Goal: Task Accomplishment & Management: Complete application form

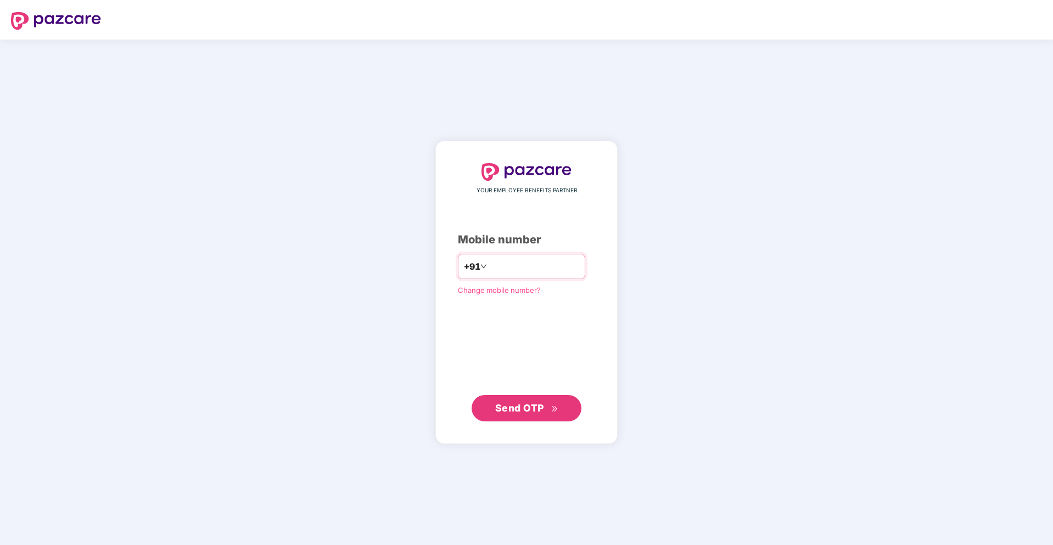
click at [542, 271] on input "number" at bounding box center [534, 267] width 90 height 18
type input "**********"
click at [541, 410] on span "Send OTP" at bounding box center [519, 407] width 49 height 12
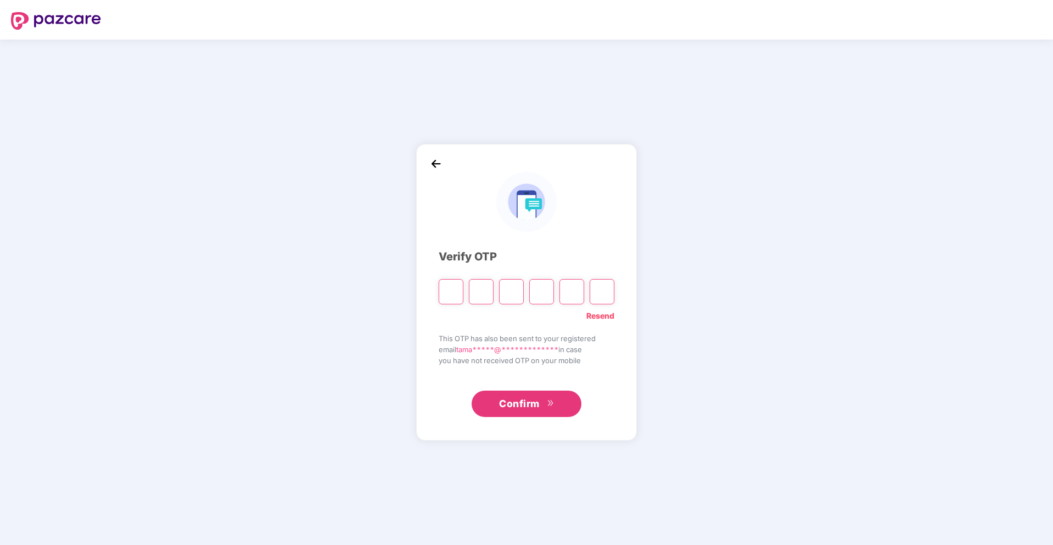
type input "*"
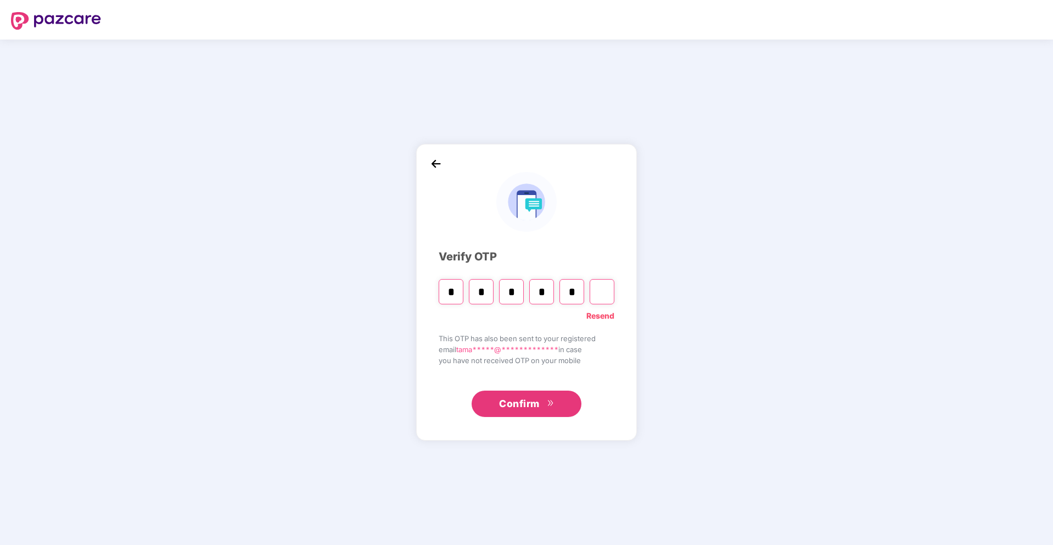
type input "*"
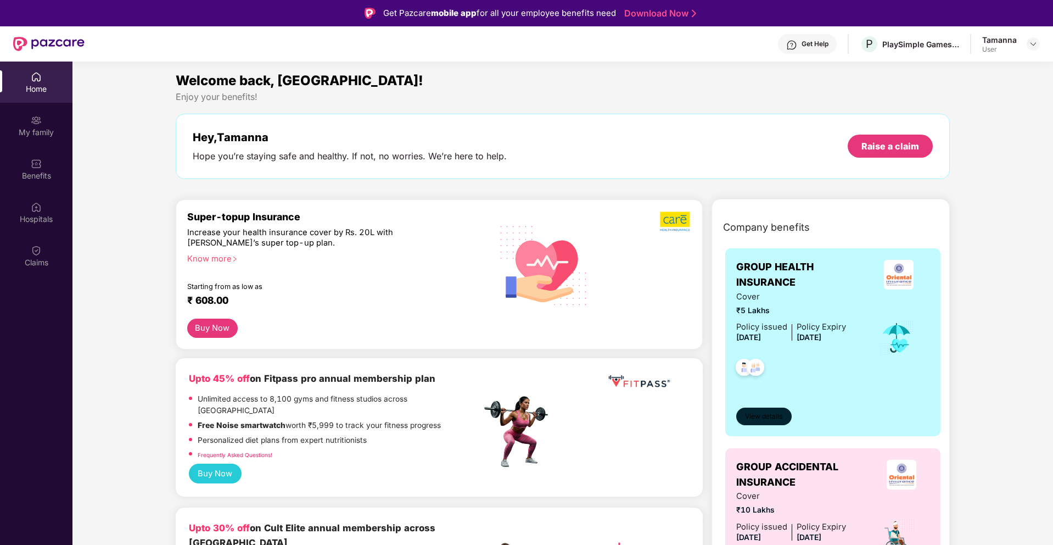
click at [766, 412] on span "View details" at bounding box center [763, 416] width 37 height 10
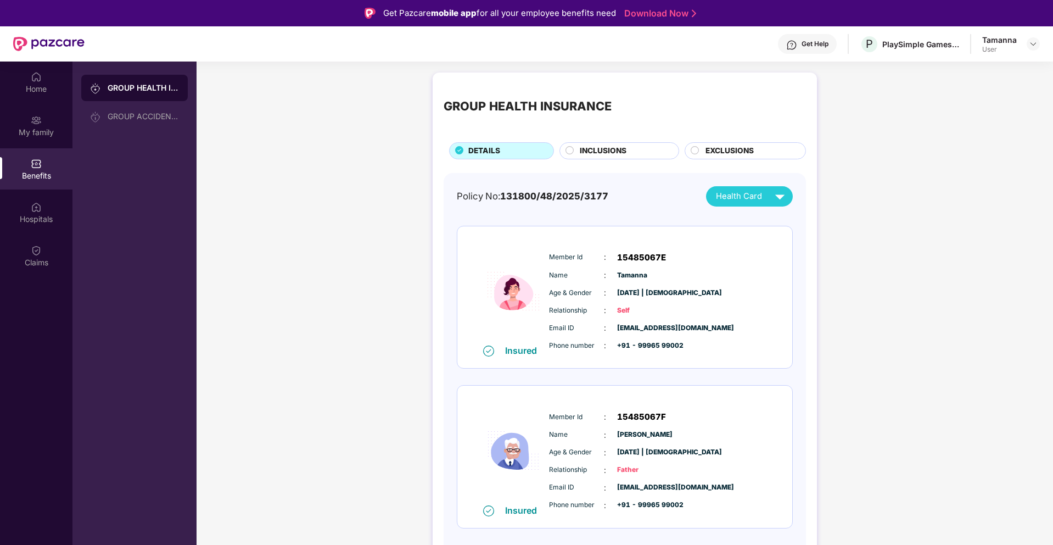
click at [639, 154] on div "INCLUSIONS" at bounding box center [623, 152] width 99 height 14
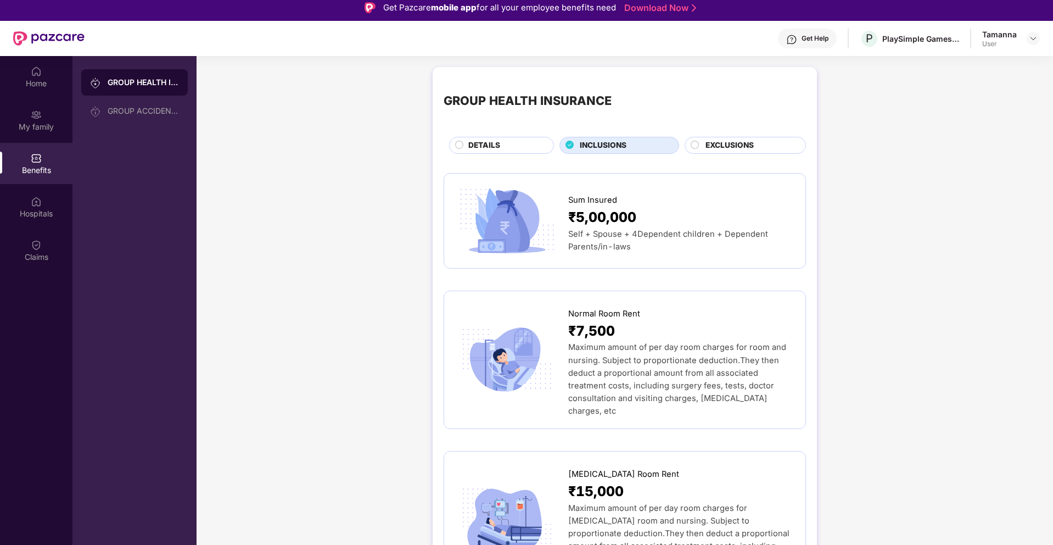
scroll to position [5, 0]
click at [713, 147] on span "EXCLUSIONS" at bounding box center [730, 146] width 48 height 12
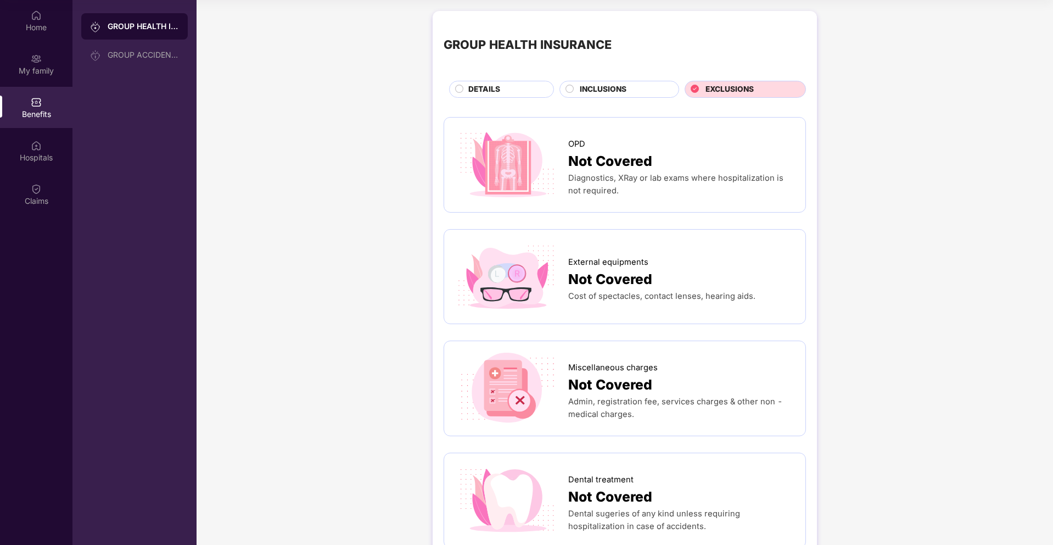
scroll to position [0, 0]
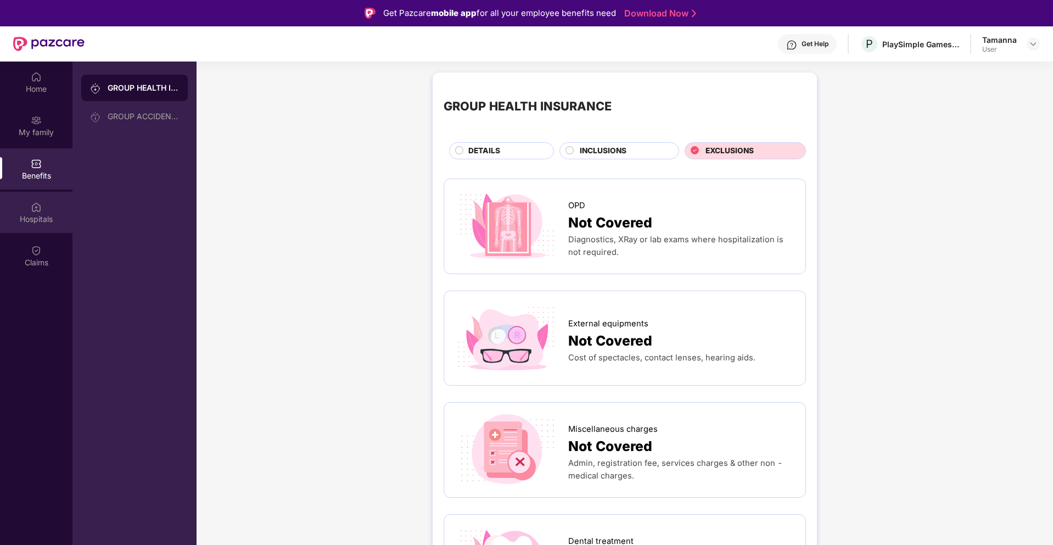
click at [37, 202] on img at bounding box center [36, 207] width 11 height 11
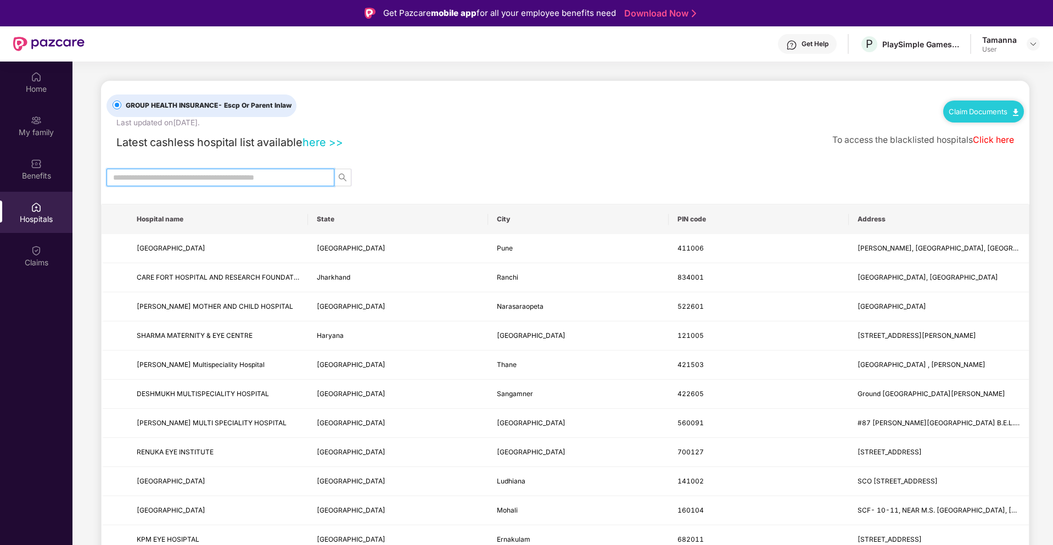
click at [127, 176] on input "text" at bounding box center [216, 177] width 206 height 12
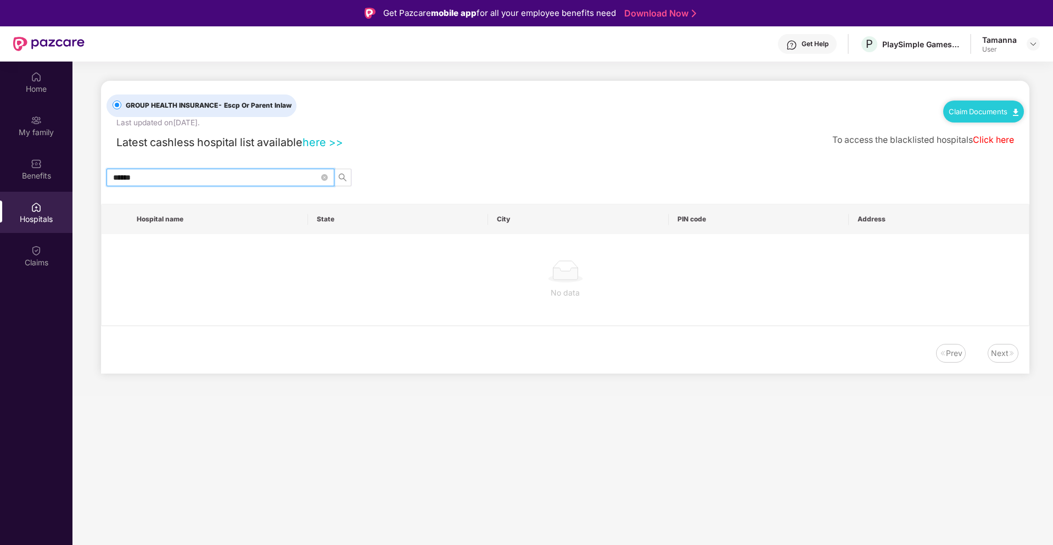
click at [132, 176] on input "******" at bounding box center [216, 177] width 206 height 12
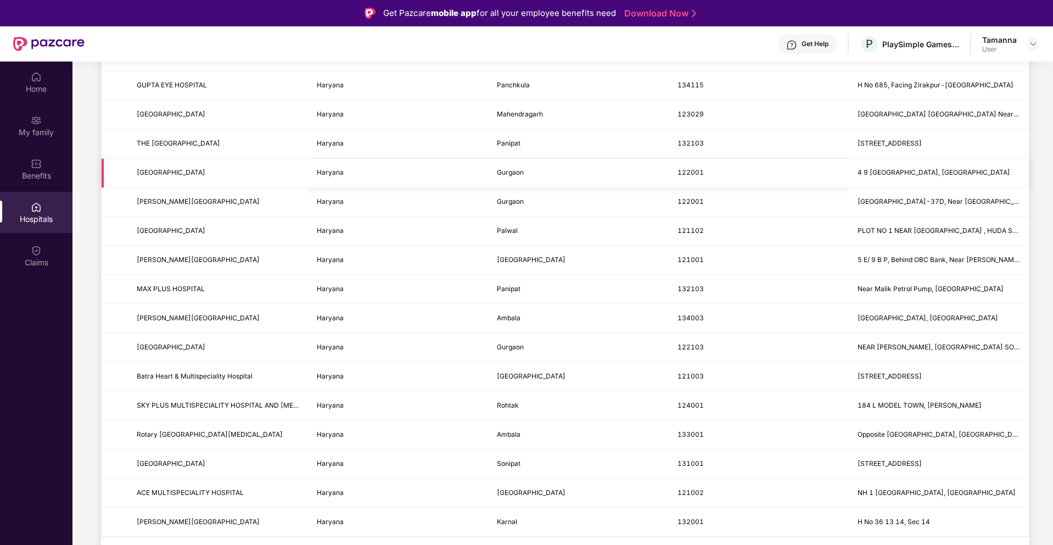
scroll to position [61, 0]
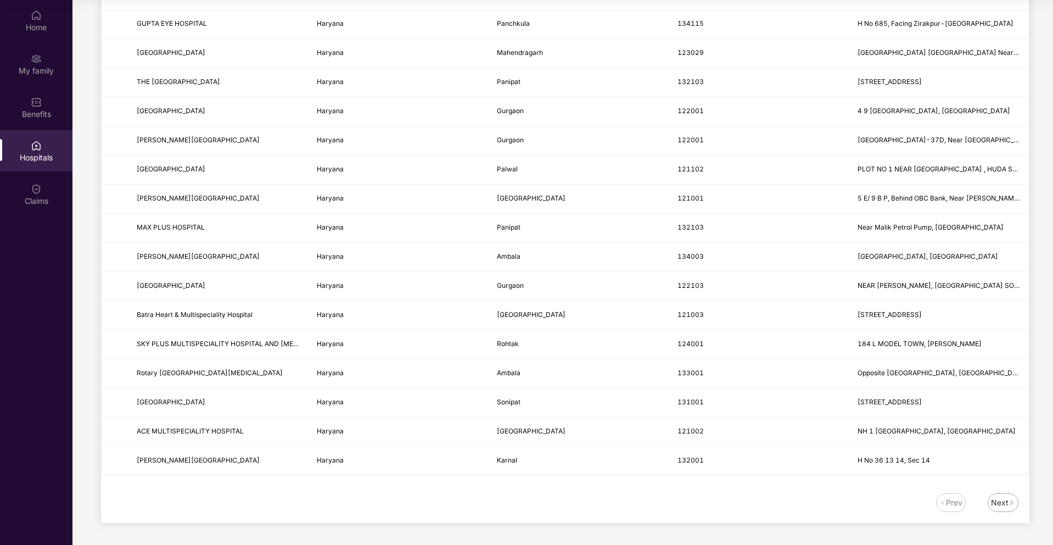
type input "*******"
click at [1005, 503] on div "Next" at bounding box center [1000, 502] width 18 height 12
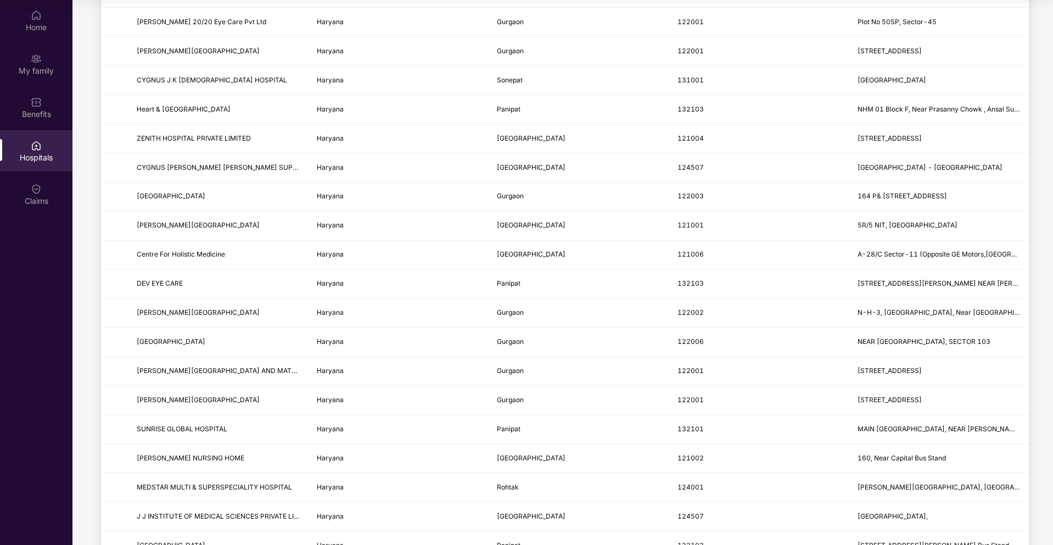
scroll to position [1151, 0]
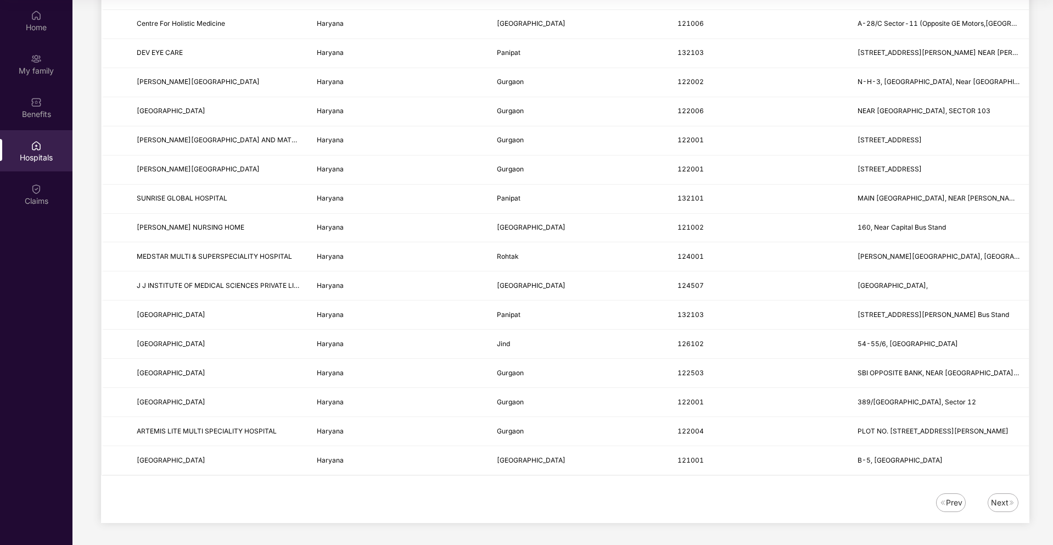
click at [1007, 506] on div "Next" at bounding box center [1000, 502] width 18 height 12
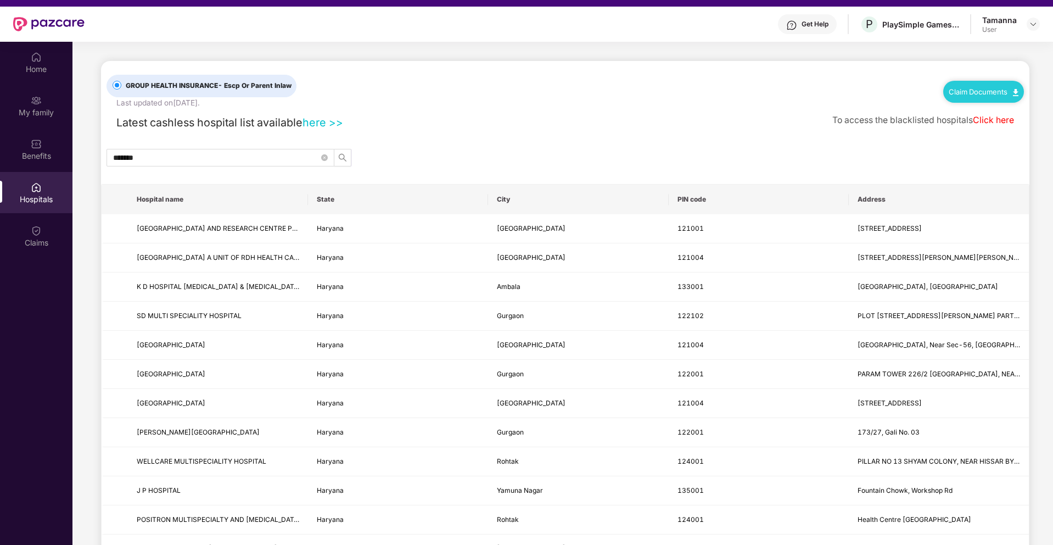
scroll to position [4, 0]
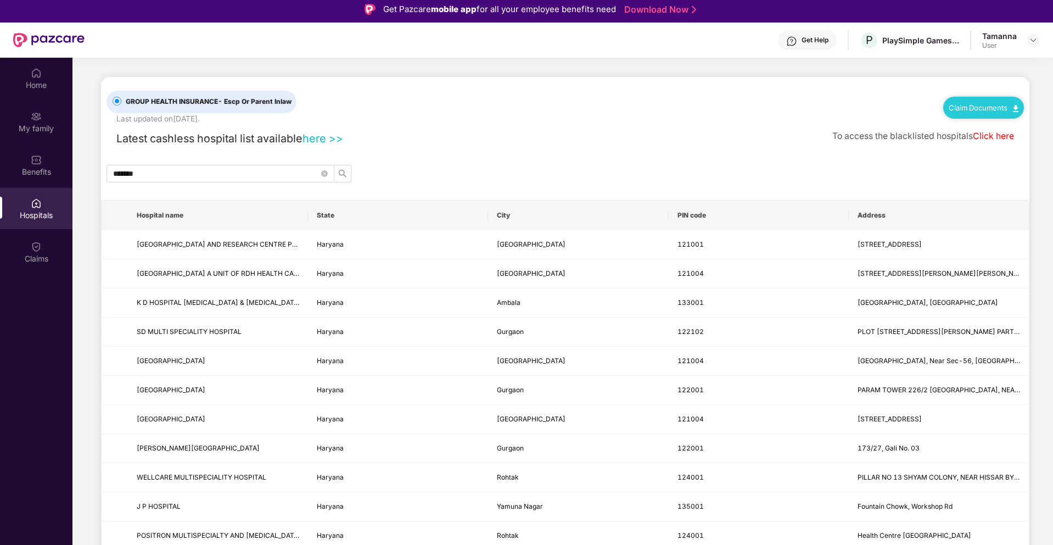
click at [512, 215] on th "City" at bounding box center [578, 215] width 180 height 30
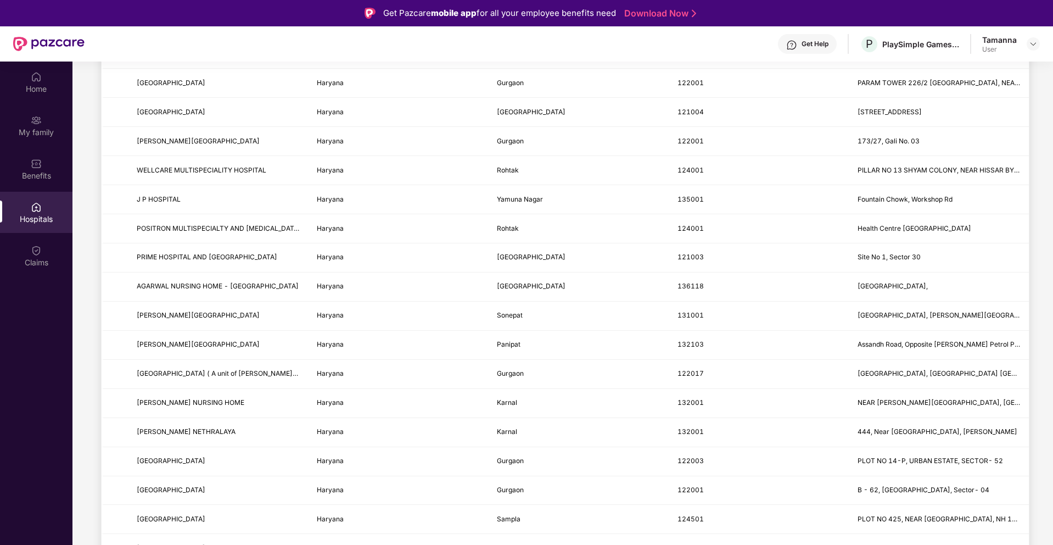
scroll to position [0, 0]
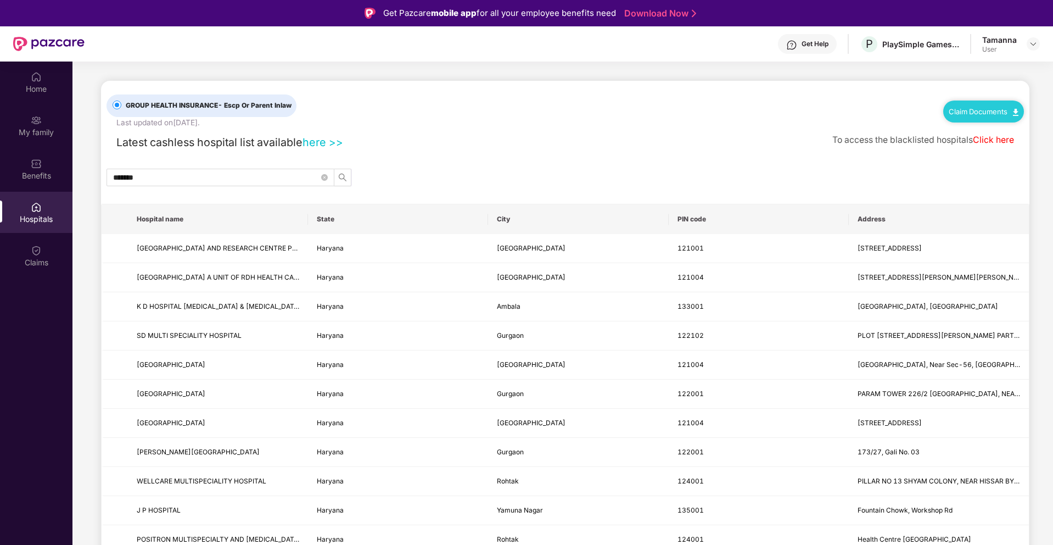
click at [709, 221] on th "PIN code" at bounding box center [759, 219] width 180 height 30
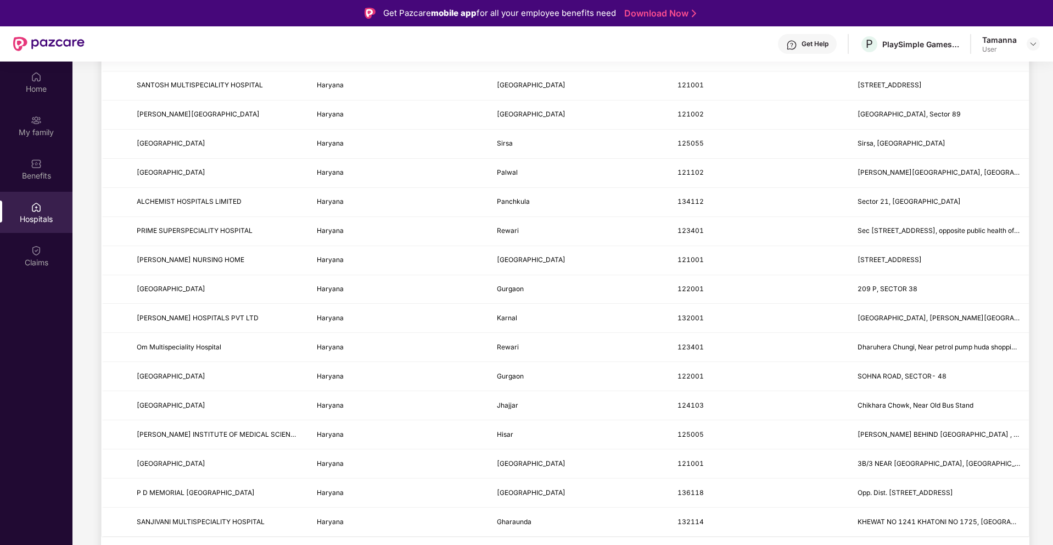
scroll to position [61, 0]
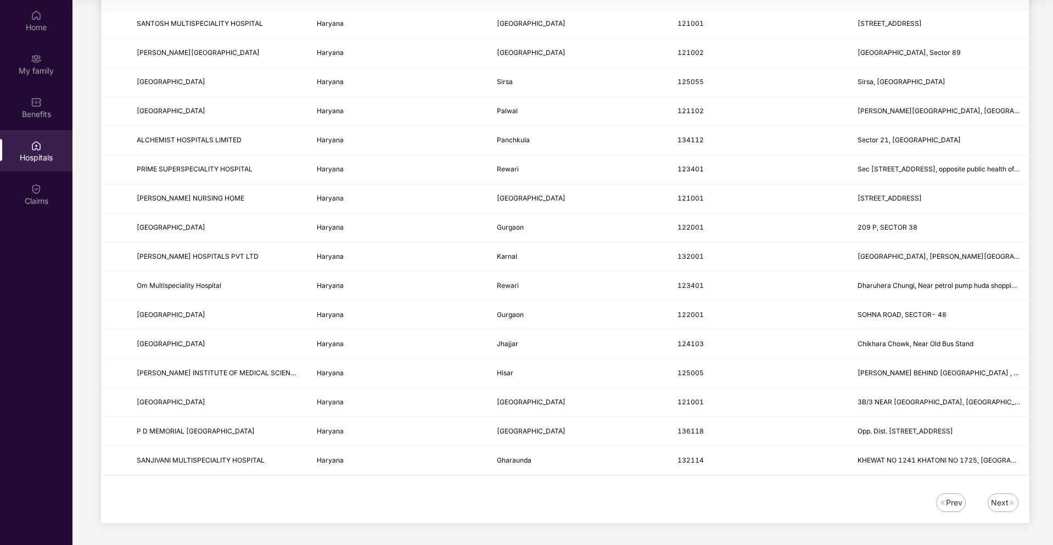
click at [993, 495] on div "Next" at bounding box center [1003, 502] width 31 height 19
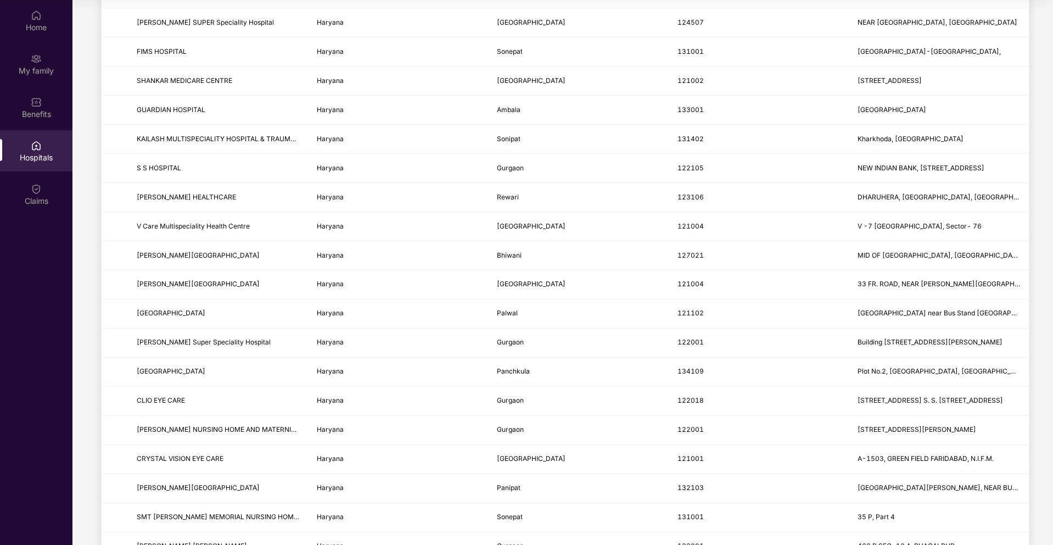
scroll to position [1151, 0]
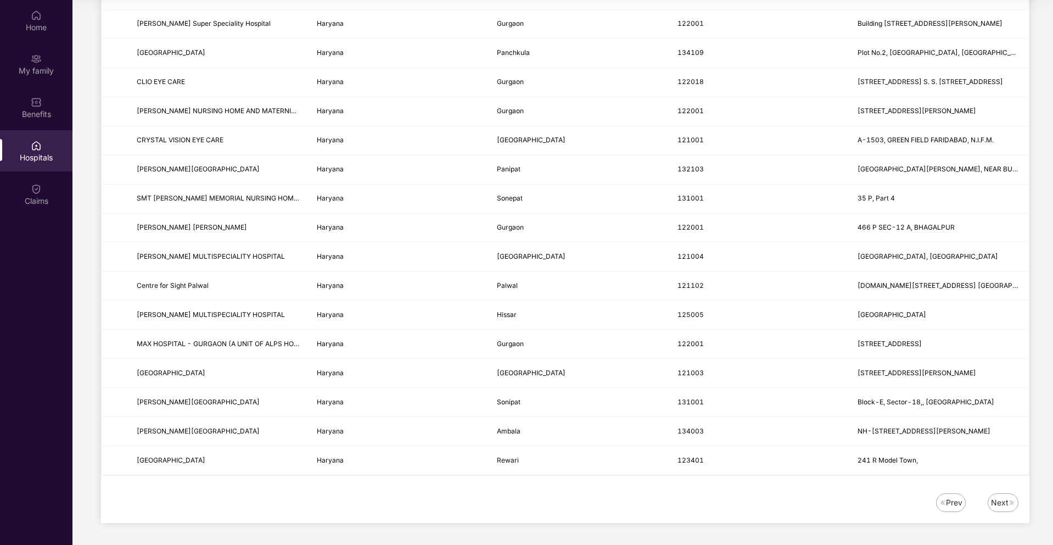
click at [996, 500] on div "Next" at bounding box center [1000, 502] width 18 height 12
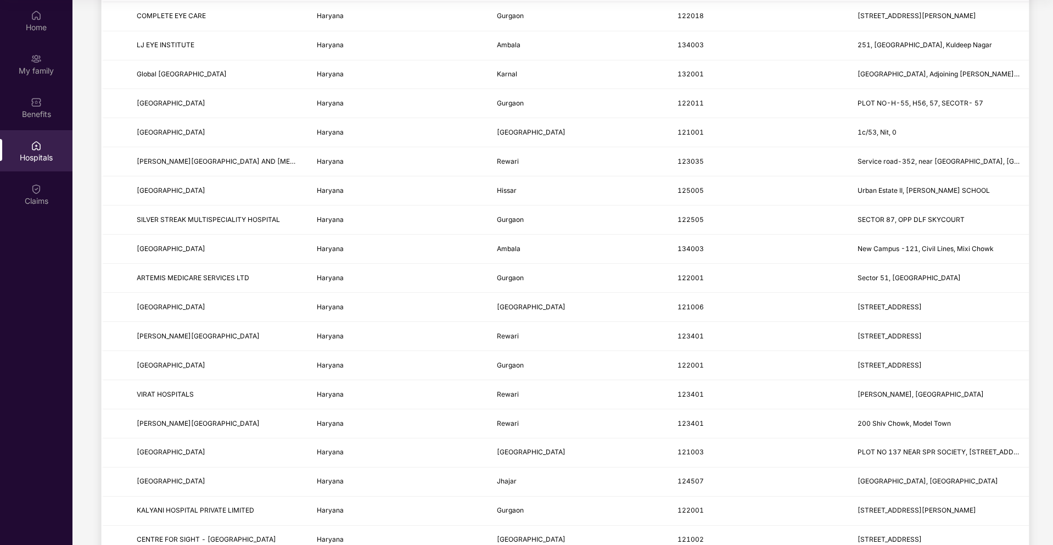
scroll to position [0, 0]
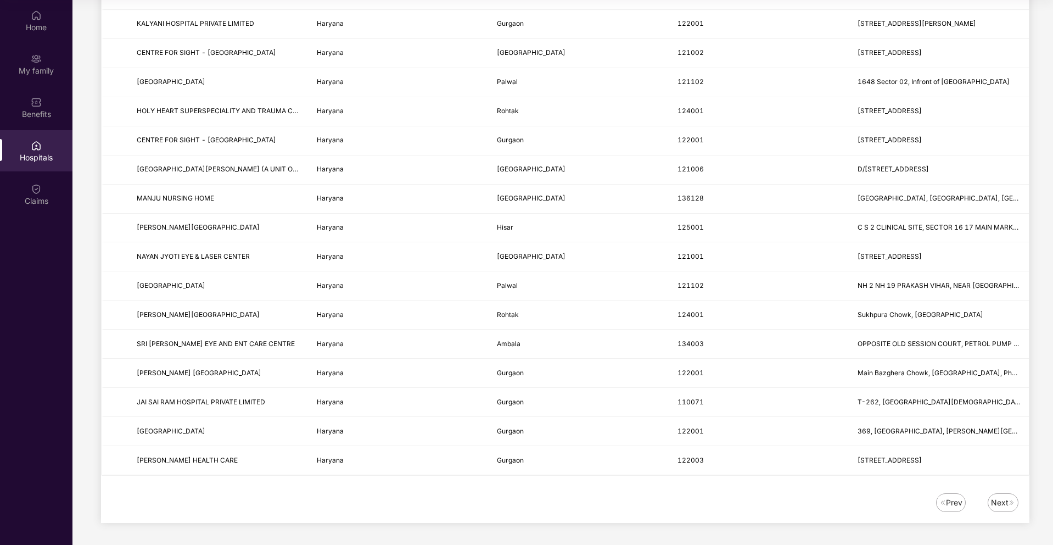
click at [999, 500] on div "Next" at bounding box center [1000, 502] width 18 height 12
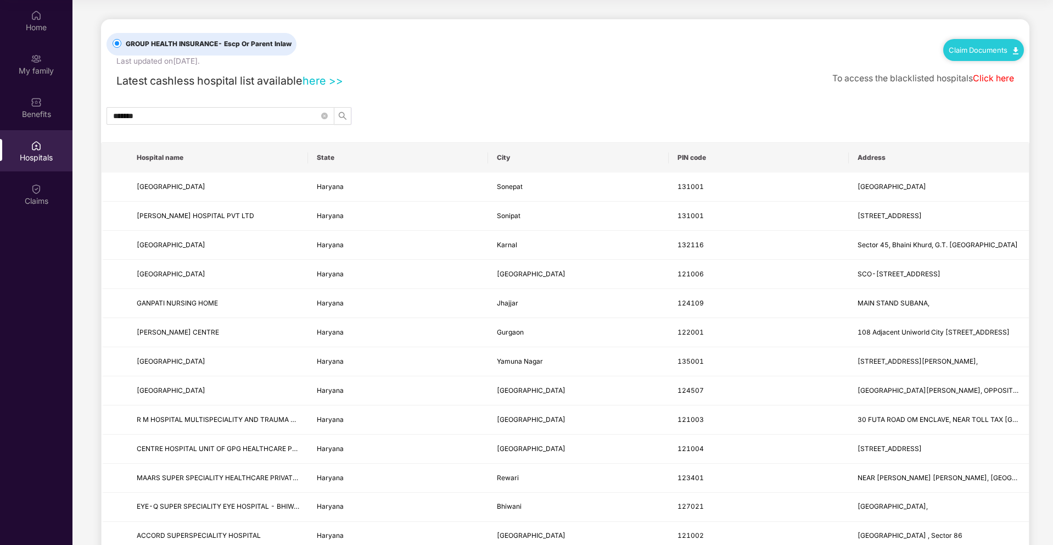
click at [322, 80] on link "here >>" at bounding box center [323, 80] width 41 height 13
click at [315, 80] on link "here >>" at bounding box center [323, 80] width 41 height 13
